Goal: Download file/media

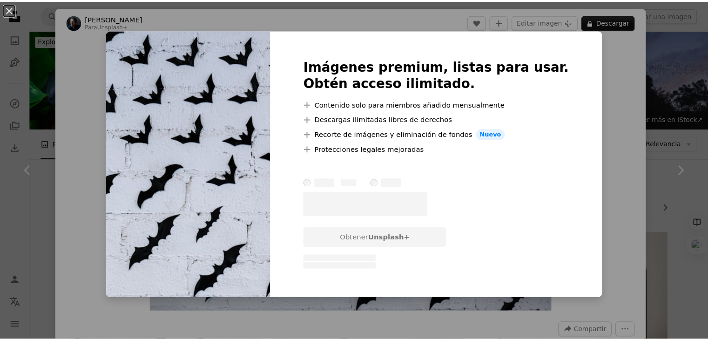
scroll to position [698, 0]
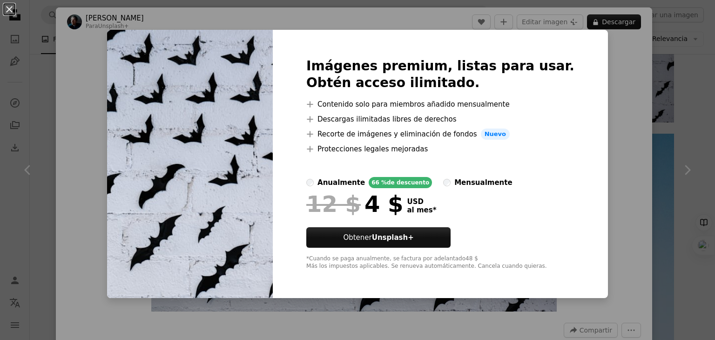
click at [602, 58] on div "An X shape Imágenes premium, listas para usar. Obtén acceso ilimitado. A plus s…" at bounding box center [357, 170] width 715 height 340
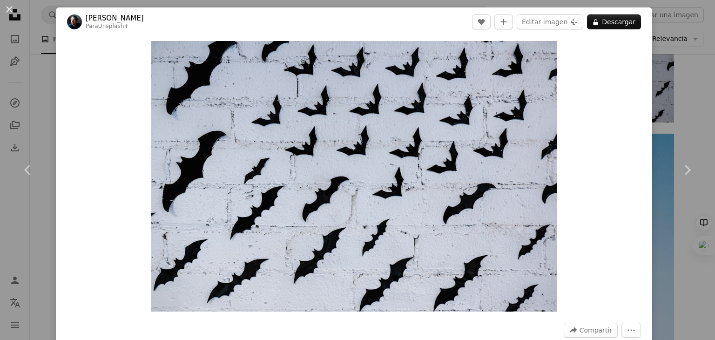
click at [680, 85] on div "An X shape Chevron left Chevron right [PERSON_NAME] Para Unsplash+ A heart A pl…" at bounding box center [357, 170] width 715 height 340
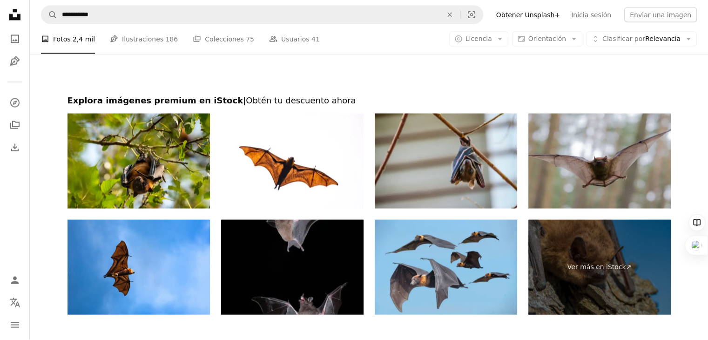
scroll to position [1676, 0]
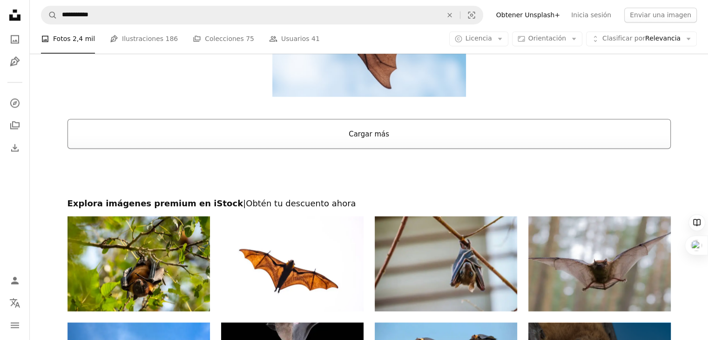
click at [391, 139] on button "Cargar más" at bounding box center [368, 134] width 603 height 30
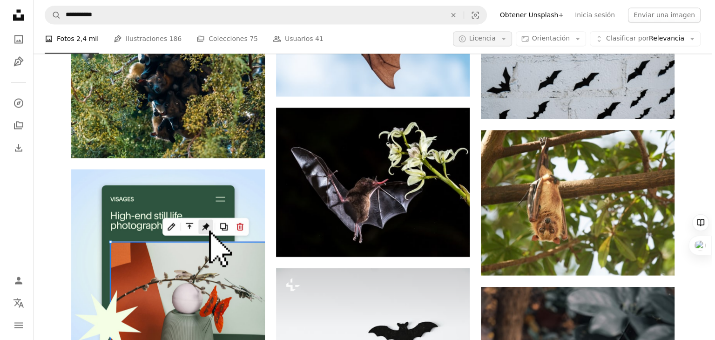
scroll to position [0, 0]
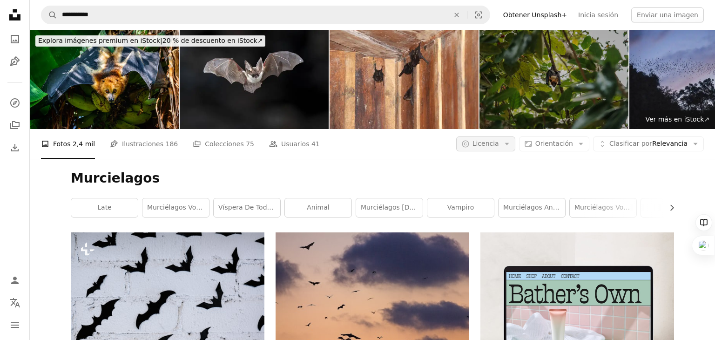
click at [503, 136] on button "A copyright icon © Licencia Arrow down" at bounding box center [485, 143] width 59 height 15
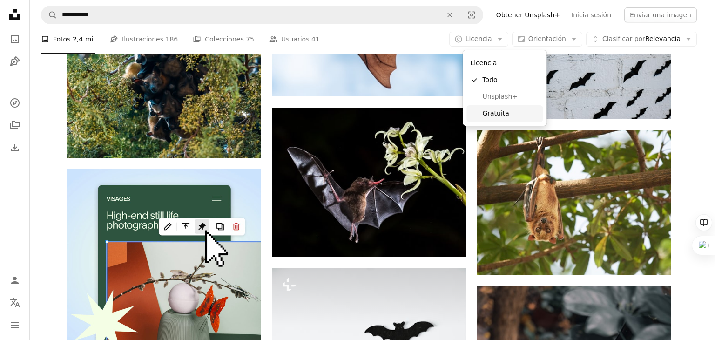
click at [498, 110] on span "Gratuita" at bounding box center [510, 113] width 57 height 9
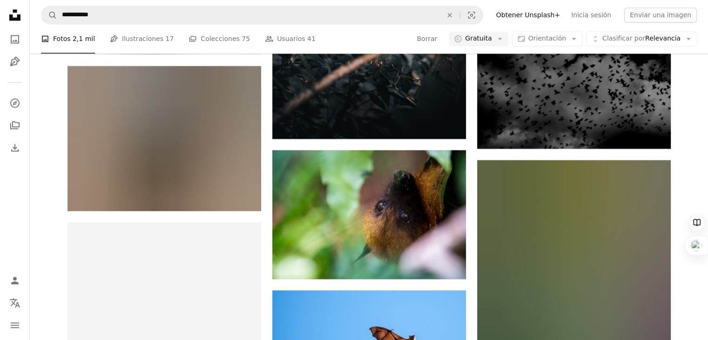
scroll to position [3770, 0]
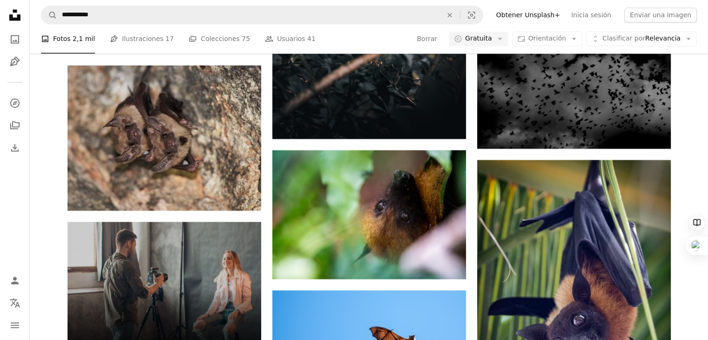
click at [239, 25] on nav "**********" at bounding box center [369, 15] width 678 height 30
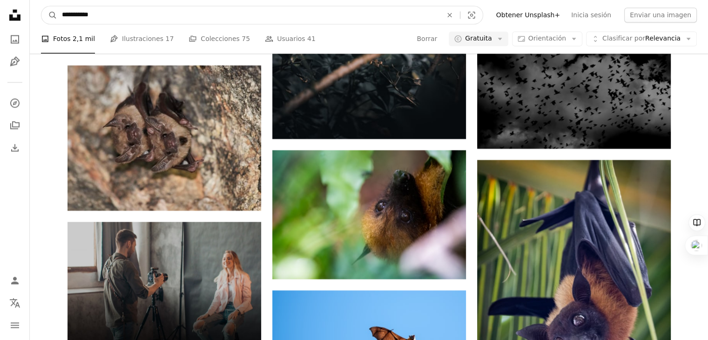
click at [236, 19] on input "**********" at bounding box center [248, 15] width 382 height 18
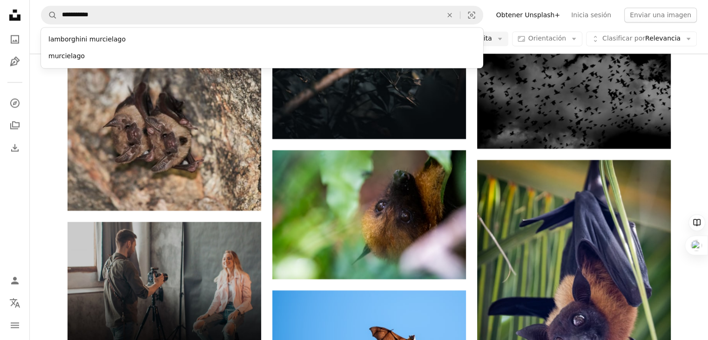
click at [509, 9] on link "Obtener Unsplash+" at bounding box center [528, 14] width 75 height 15
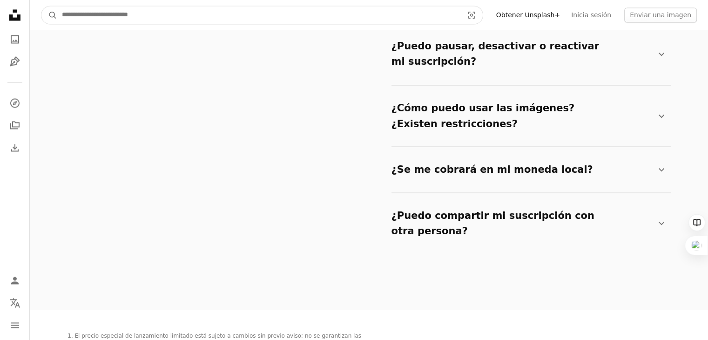
click at [134, 19] on input "Encuentra imágenes en todo el sitio" at bounding box center [258, 15] width 403 height 18
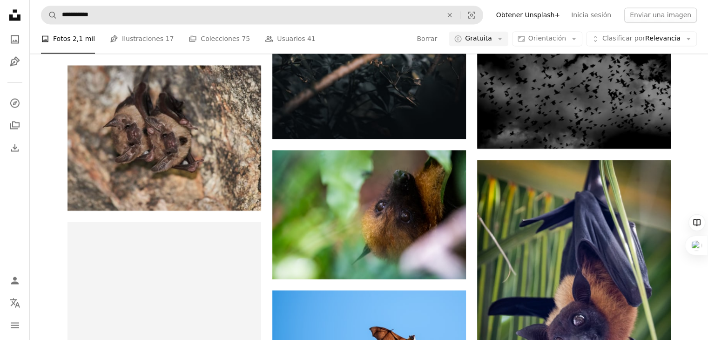
scroll to position [3770, 0]
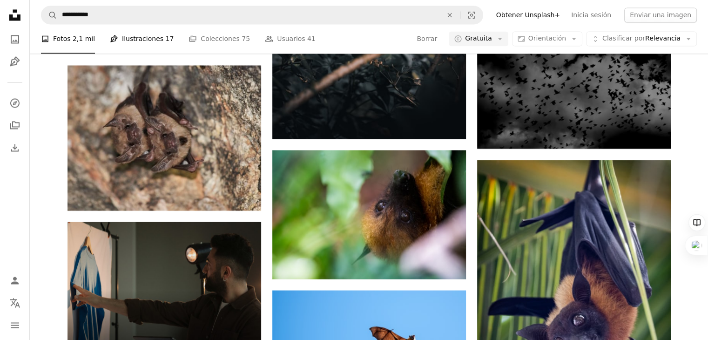
click at [131, 37] on link "Pen Tool Ilustraciones 17" at bounding box center [142, 39] width 64 height 30
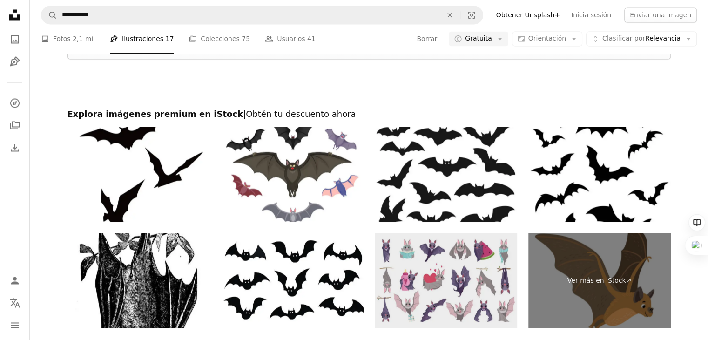
scroll to position [1538, 0]
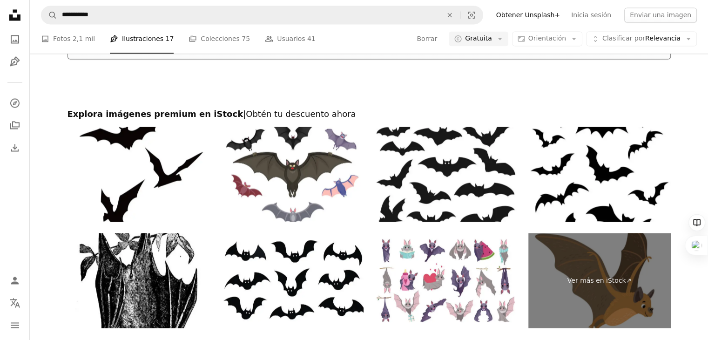
click at [374, 59] on button "Cargar más" at bounding box center [368, 44] width 603 height 30
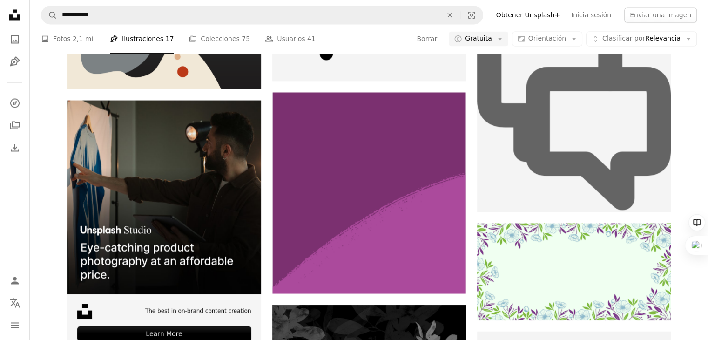
scroll to position [18668, 0]
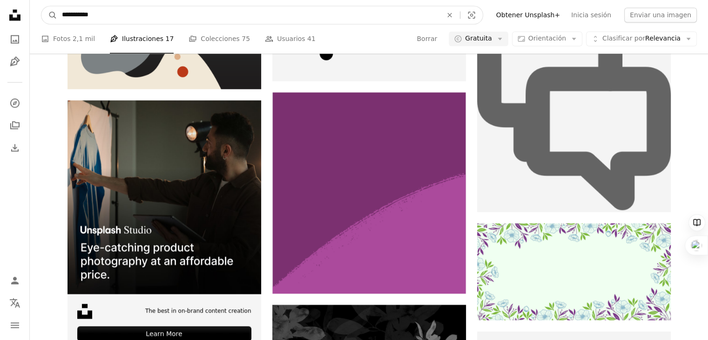
click at [124, 23] on input "**********" at bounding box center [248, 15] width 382 height 18
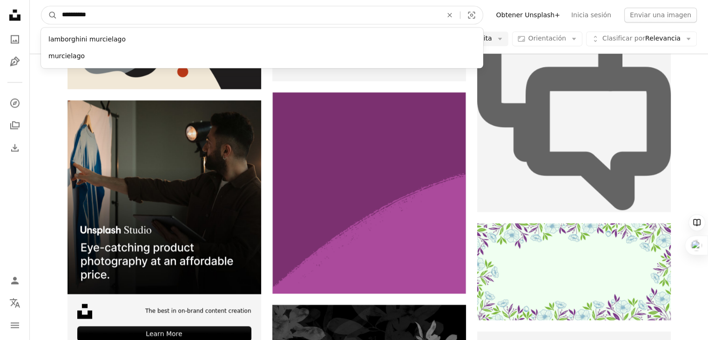
type input "**********"
click at [41, 6] on button "A magnifying glass" at bounding box center [49, 15] width 16 height 18
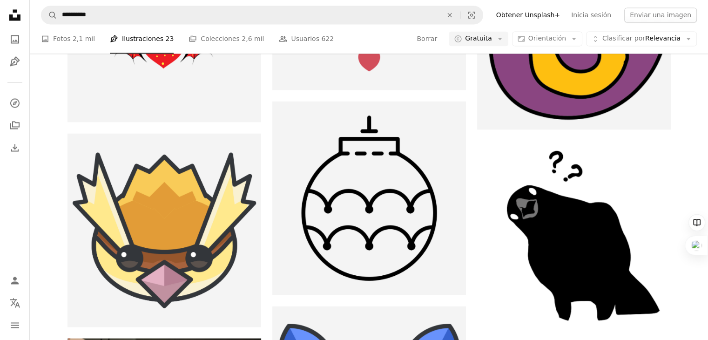
scroll to position [4376, 0]
